Goal: Information Seeking & Learning: Learn about a topic

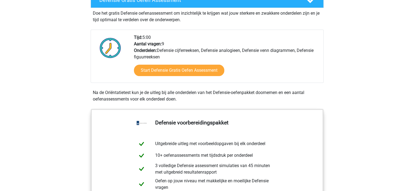
scroll to position [163, 0]
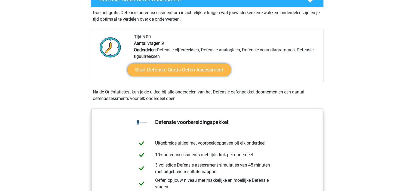
click at [187, 73] on link "Start Defensie Gratis Oefen Assessment" at bounding box center [179, 69] width 104 height 13
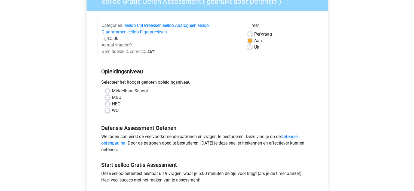
scroll to position [54, 0]
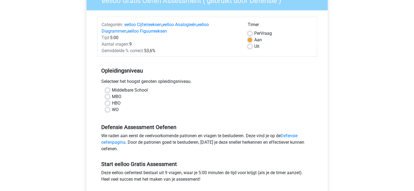
click at [251, 31] on div "Per Vraag" at bounding box center [279, 33] width 65 height 7
click at [259, 33] on span "Per" at bounding box center [257, 33] width 6 height 5
click at [252, 33] on input "Per Vraag" at bounding box center [249, 32] width 4 height 5
radio input "true"
click at [110, 92] on div "Middelbare School" at bounding box center [206, 90] width 203 height 7
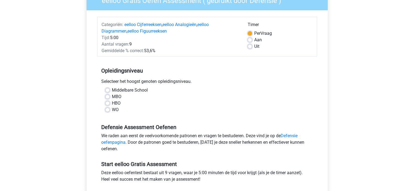
click at [110, 91] on div "Middelbare School" at bounding box center [206, 90] width 203 height 7
click at [112, 90] on label "Middelbare School" at bounding box center [130, 90] width 36 height 7
click at [106, 90] on input "Middelbare School" at bounding box center [107, 89] width 4 height 5
radio input "true"
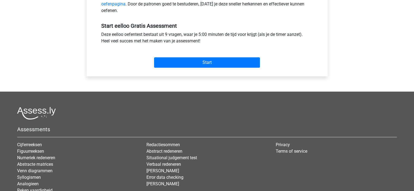
scroll to position [186, 0]
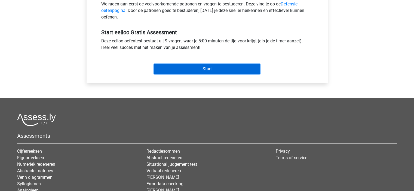
click at [217, 73] on input "Start" at bounding box center [207, 69] width 106 height 10
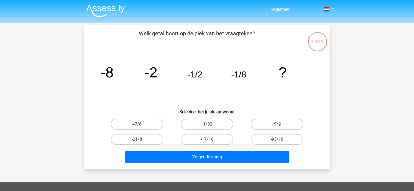
click at [212, 120] on label "-1/32" at bounding box center [207, 124] width 52 height 11
click at [210, 124] on input "-1/32" at bounding box center [209, 126] width 4 height 4
radio input "true"
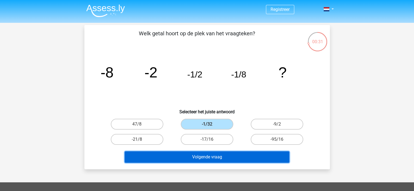
click at [222, 159] on button "Volgende vraag" at bounding box center [207, 156] width 165 height 11
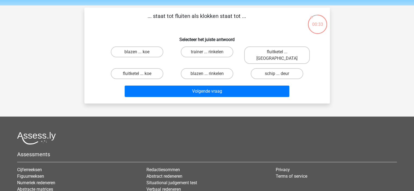
scroll to position [17, 0]
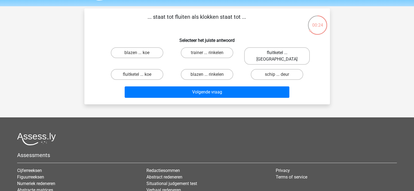
click at [298, 48] on label "fluitketel ... luiden" at bounding box center [277, 55] width 66 height 17
click at [280, 53] on input "fluitketel ... luiden" at bounding box center [279, 55] width 4 height 4
radio input "true"
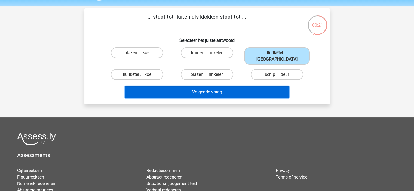
click at [208, 89] on button "Volgende vraag" at bounding box center [207, 91] width 165 height 11
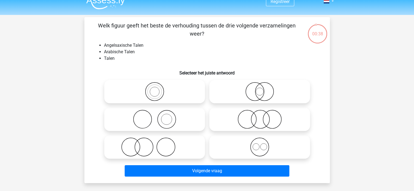
scroll to position [6, 0]
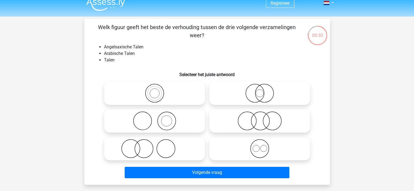
click at [247, 139] on label at bounding box center [259, 148] width 101 height 23
click at [259, 143] on input "radio" at bounding box center [261, 145] width 4 height 4
radio input "true"
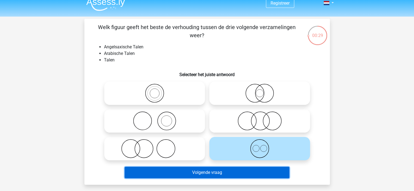
click at [245, 169] on button "Volgende vraag" at bounding box center [207, 172] width 165 height 11
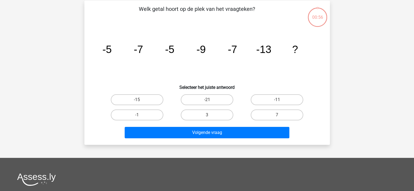
scroll to position [25, 0]
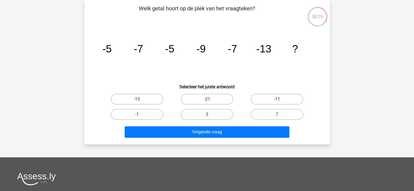
click at [276, 101] on label "-11" at bounding box center [276, 99] width 52 height 11
click at [277, 101] on input "-11" at bounding box center [279, 101] width 4 height 4
radio input "true"
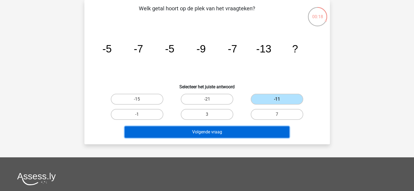
click at [255, 128] on button "Volgende vraag" at bounding box center [207, 131] width 165 height 11
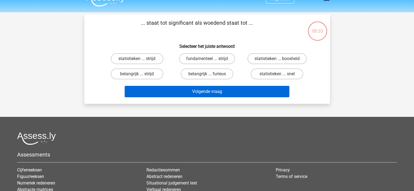
scroll to position [10, 0]
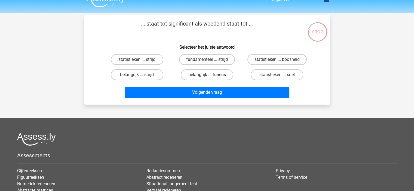
click at [215, 72] on label "belangrijk ... furieus" at bounding box center [207, 74] width 52 height 11
click at [210, 75] on input "belangrijk ... furieus" at bounding box center [209, 77] width 4 height 4
radio input "true"
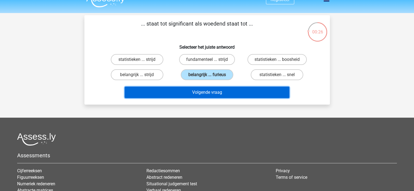
click at [225, 91] on button "Volgende vraag" at bounding box center [207, 92] width 165 height 11
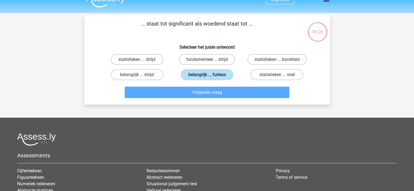
scroll to position [25, 0]
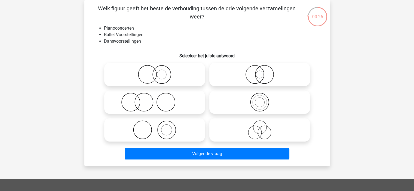
click at [244, 70] on icon at bounding box center [259, 74] width 96 height 19
click at [259, 70] on input "radio" at bounding box center [261, 70] width 4 height 4
radio input "true"
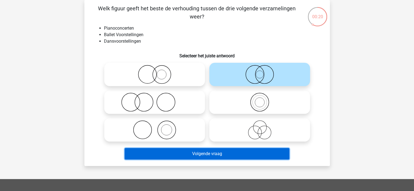
click at [230, 149] on button "Volgende vraag" at bounding box center [207, 153] width 165 height 11
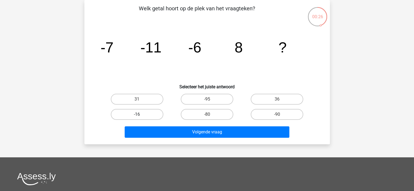
click at [150, 115] on label "-16" at bounding box center [137, 114] width 52 height 11
click at [140, 115] on input "-16" at bounding box center [139, 116] width 4 height 4
radio input "true"
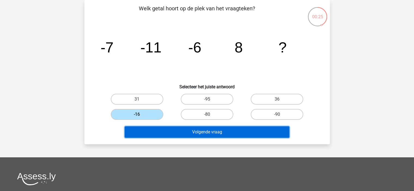
click at [163, 136] on button "Volgende vraag" at bounding box center [207, 131] width 165 height 11
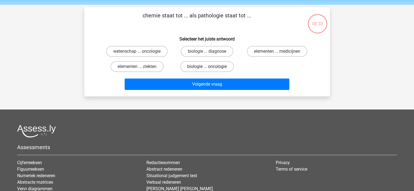
scroll to position [17, 0]
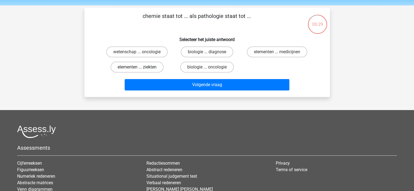
click at [160, 67] on label "elementen ... ziekten" at bounding box center [136, 67] width 53 height 11
click at [140, 67] on input "elementen ... ziekten" at bounding box center [139, 69] width 4 height 4
radio input "true"
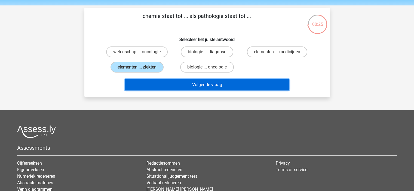
click at [249, 82] on button "Volgende vraag" at bounding box center [207, 84] width 165 height 11
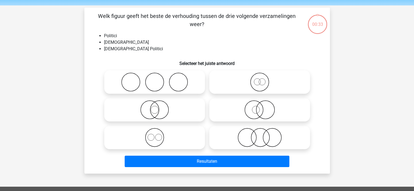
scroll to position [25, 0]
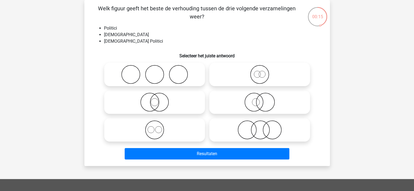
click at [245, 127] on icon at bounding box center [259, 129] width 96 height 19
click at [259, 127] on input "radio" at bounding box center [261, 126] width 4 height 4
radio input "true"
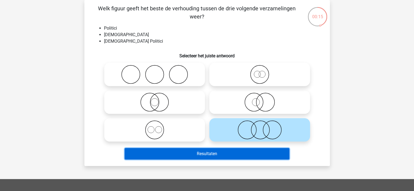
click at [230, 155] on button "Resultaten" at bounding box center [207, 153] width 165 height 11
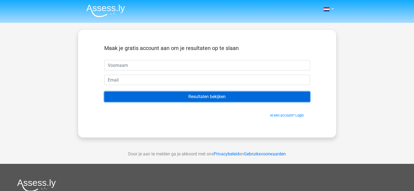
click at [237, 97] on input "Resultaten bekijken" at bounding box center [207, 97] width 206 height 10
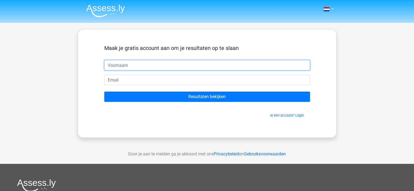
click at [259, 61] on input "text" at bounding box center [207, 65] width 206 height 10
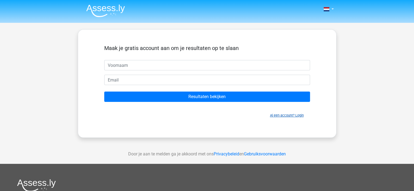
click at [274, 115] on link "Al een account? Login" at bounding box center [287, 115] width 34 height 4
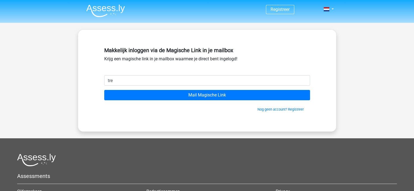
type input "[EMAIL_ADDRESS][DOMAIN_NAME]"
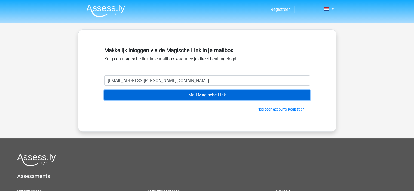
click at [175, 94] on input "Mail Magische Link" at bounding box center [207, 95] width 206 height 10
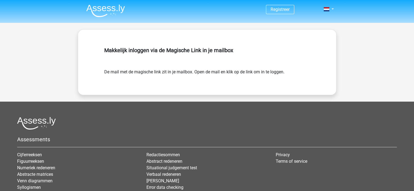
click at [227, 15] on nav "Registreer Login" at bounding box center [207, 10] width 250 height 18
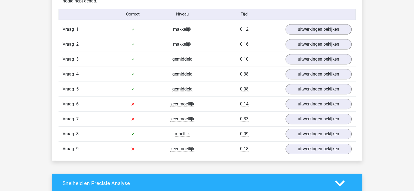
scroll to position [621, 0]
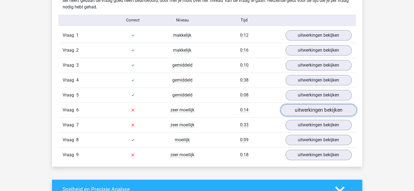
click at [296, 108] on link "uitwerkingen bekijken" at bounding box center [318, 110] width 76 height 12
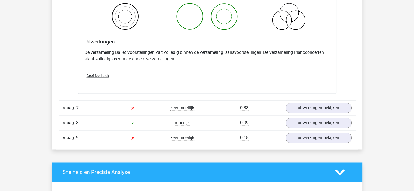
scroll to position [846, 0]
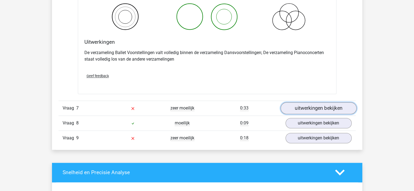
click at [324, 109] on link "uitwerkingen bekijken" at bounding box center [318, 108] width 76 height 12
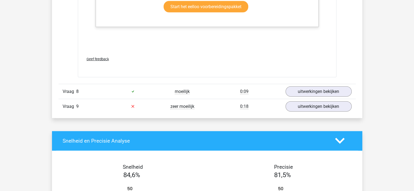
scroll to position [1209, 0]
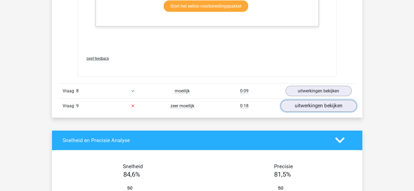
click at [311, 104] on link "uitwerkingen bekijken" at bounding box center [318, 106] width 76 height 12
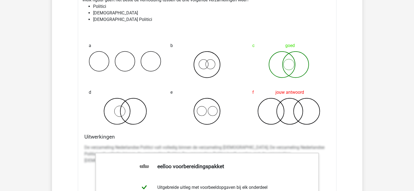
scroll to position [1335, 0]
